Goal: Information Seeking & Learning: Learn about a topic

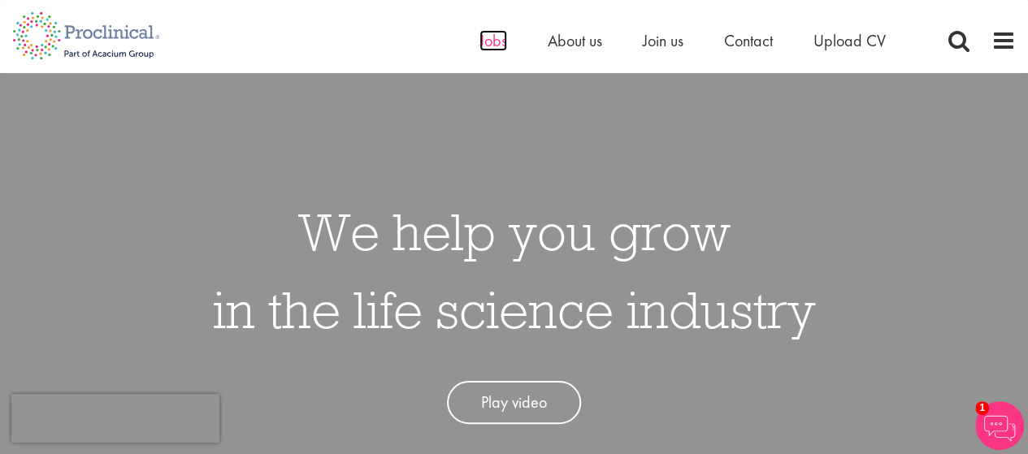
click at [500, 49] on span "Jobs" at bounding box center [494, 40] width 28 height 21
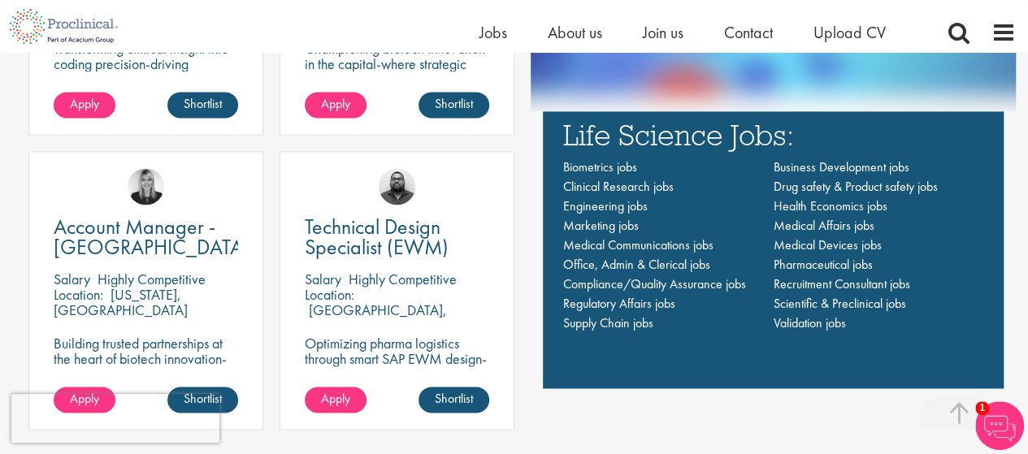
scroll to position [1085, 0]
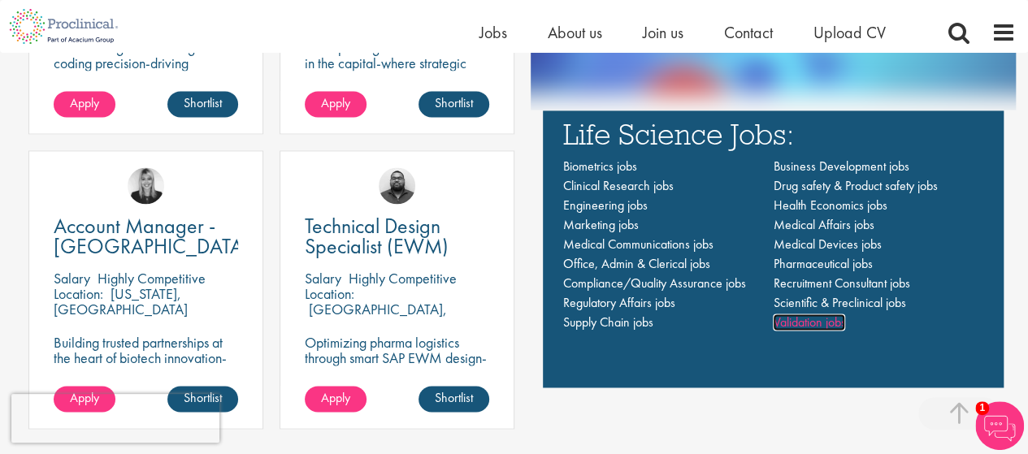
click at [812, 319] on span "Validation jobs" at bounding box center [809, 322] width 72 height 17
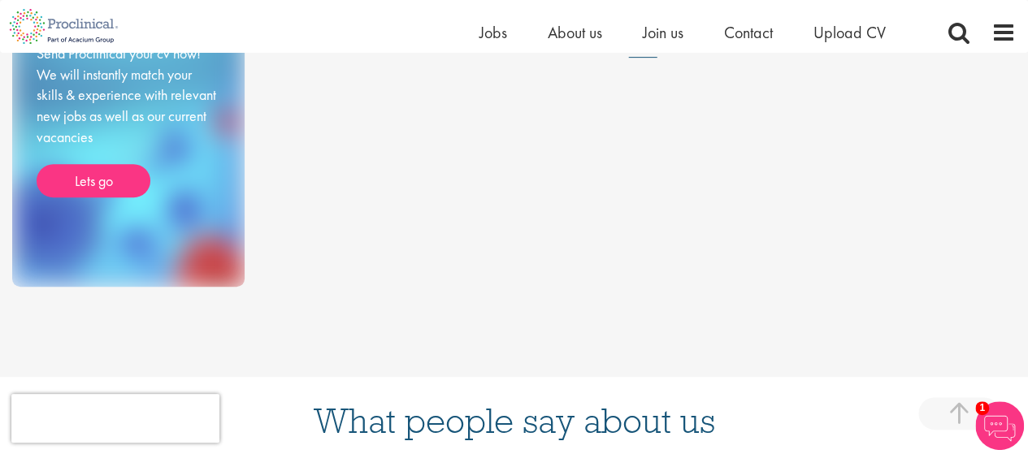
click at [600, 346] on div "Home > Life Science Jobs > Validation jobs Job types" at bounding box center [514, 148] width 1028 height 971
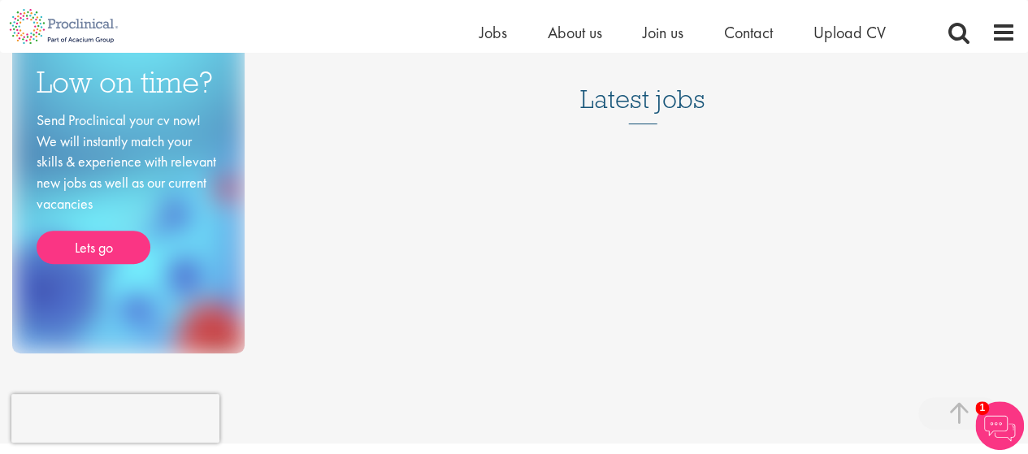
scroll to position [270, 0]
